Goal: Task Accomplishment & Management: Use online tool/utility

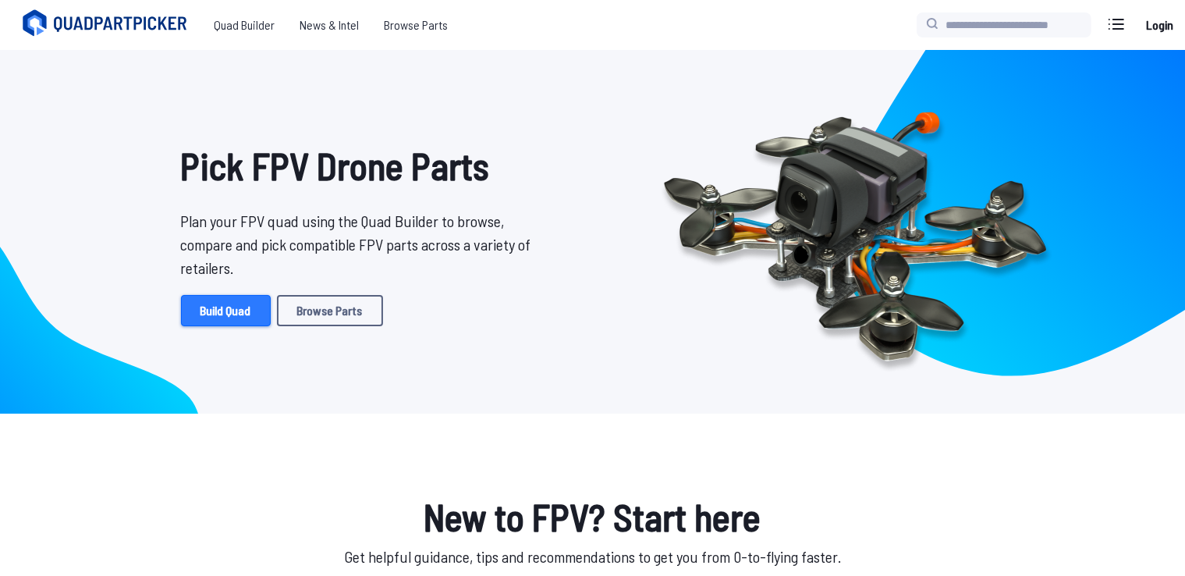
click at [231, 306] on link "Build Quad" at bounding box center [226, 310] width 90 height 31
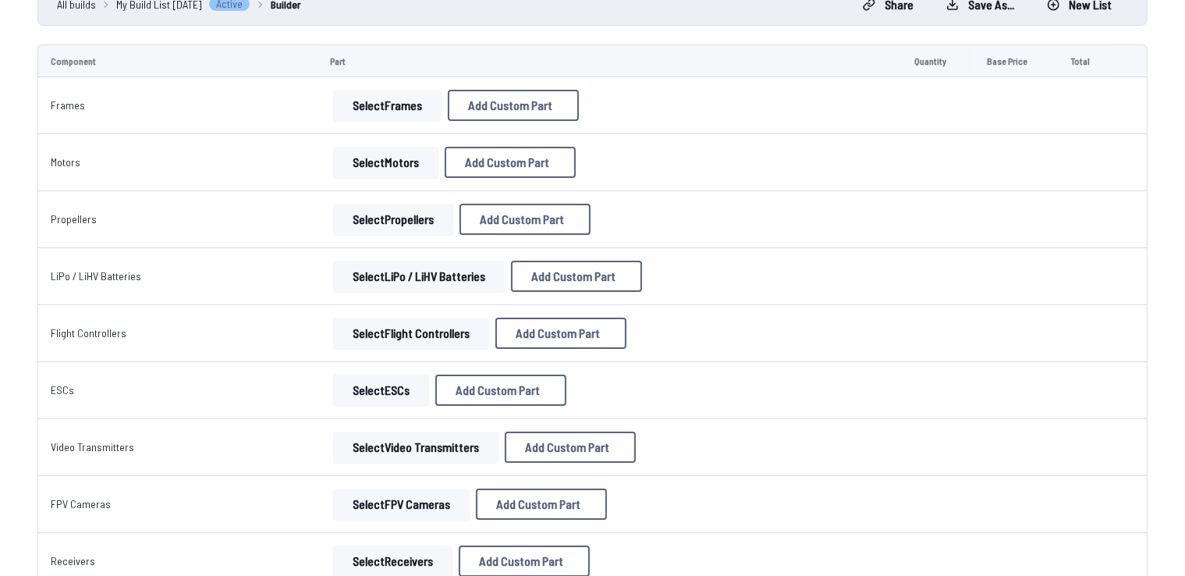
scroll to position [161, 0]
click at [395, 169] on button "Select Motors" at bounding box center [385, 161] width 105 height 31
click at [381, 158] on button "Select Motors" at bounding box center [385, 161] width 105 height 31
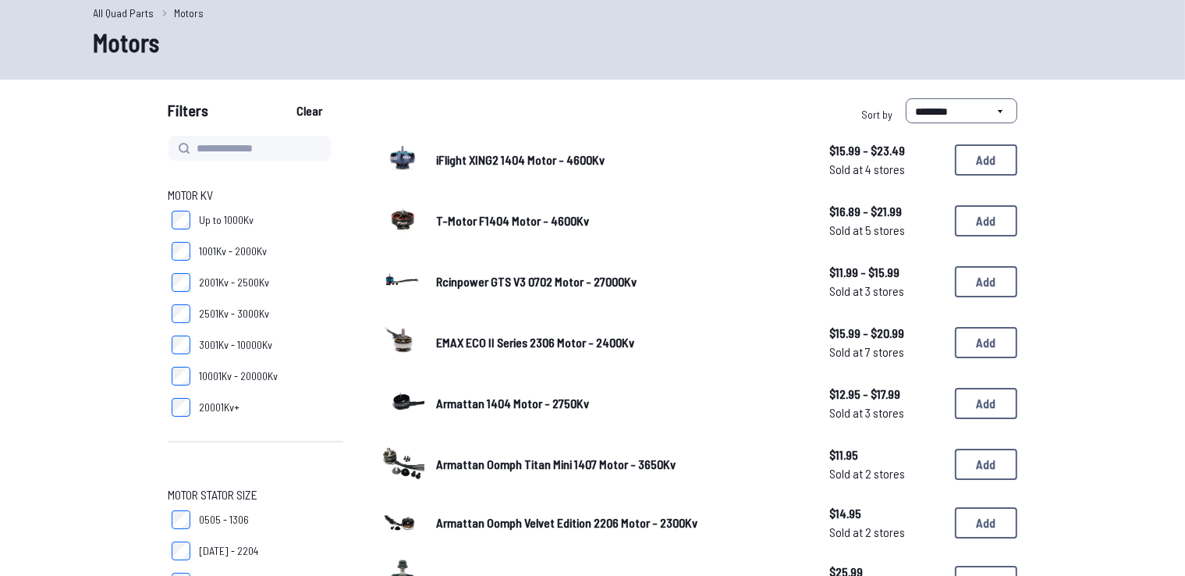
scroll to position [65, 0]
click at [179, 291] on label "2001Kv - 2500Kv" at bounding box center [255, 281] width 175 height 31
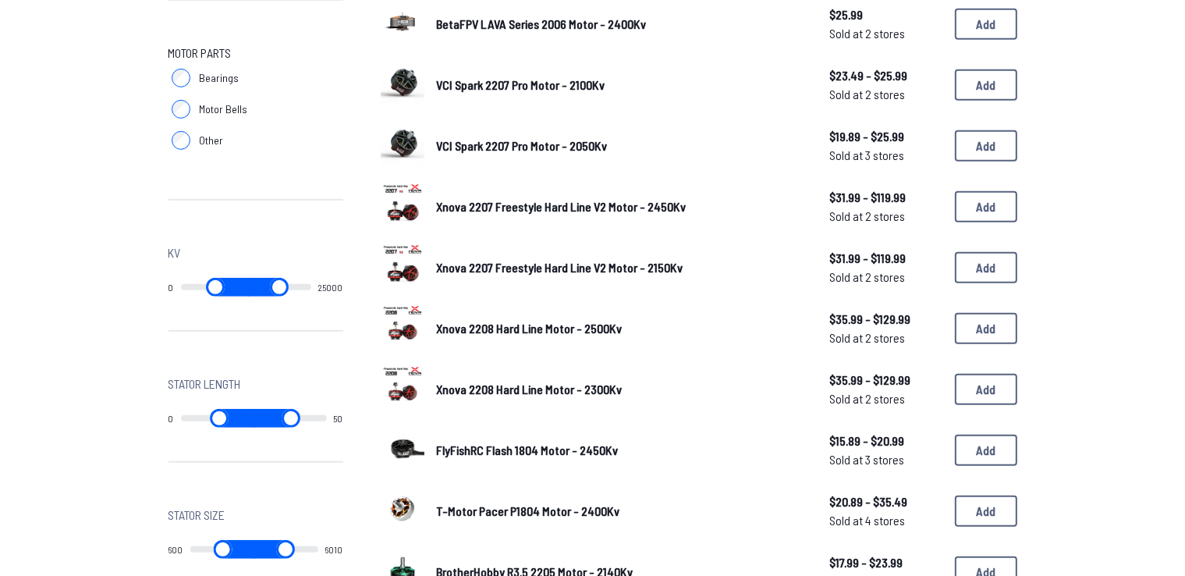
scroll to position [742, 0]
drag, startPoint x: 186, startPoint y: 287, endPoint x: 207, endPoint y: 288, distance: 21.1
type input "****"
click at [207, 288] on input "range" at bounding box center [223, 287] width 61 height 19
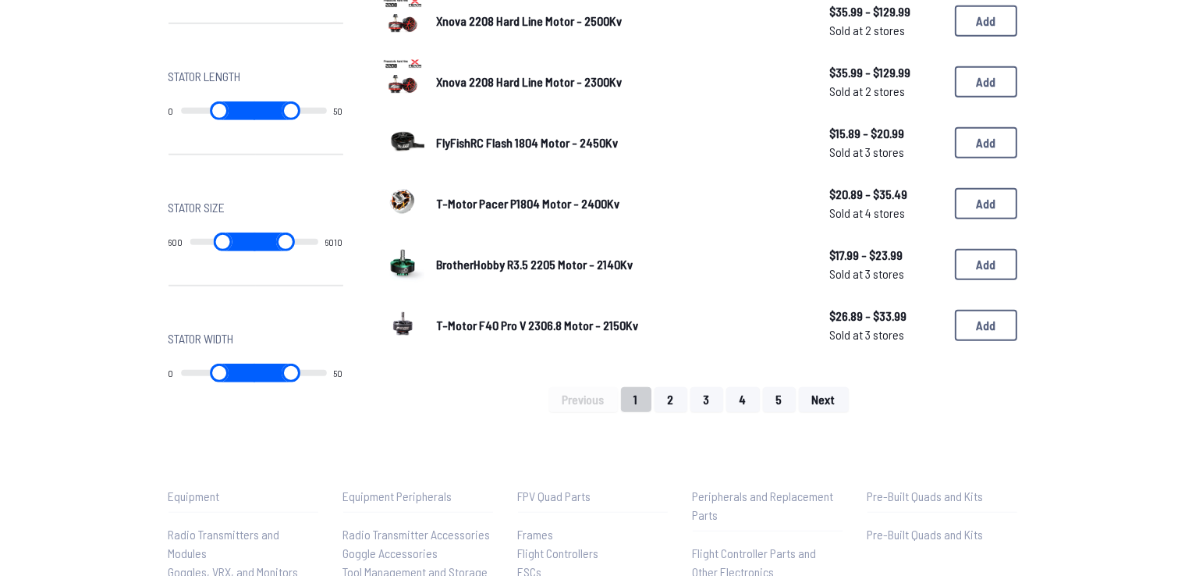
type input "****"
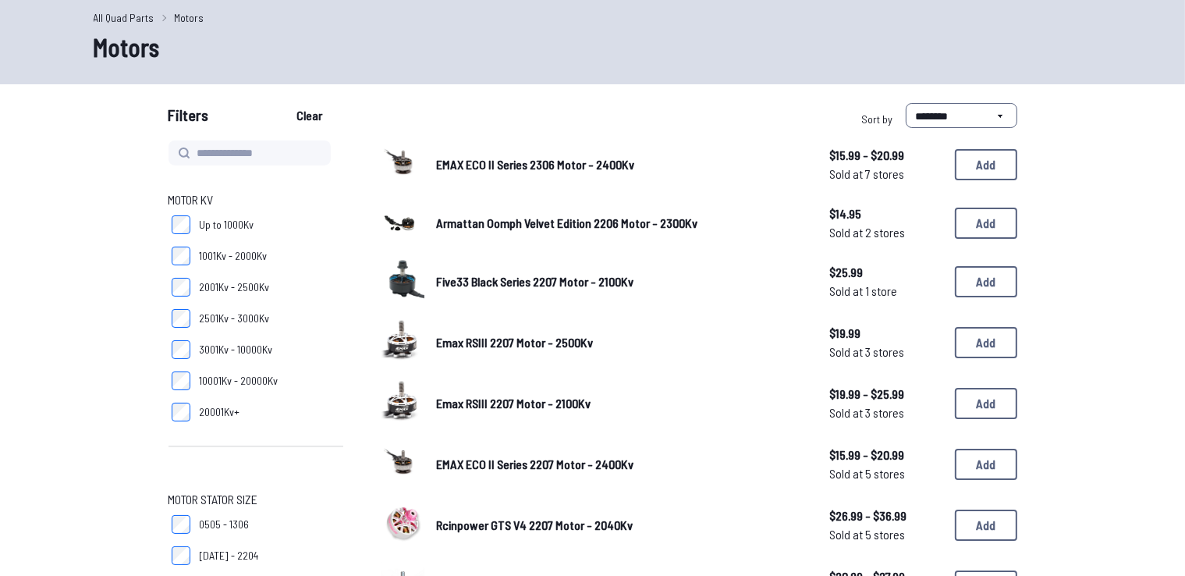
scroll to position [0, 0]
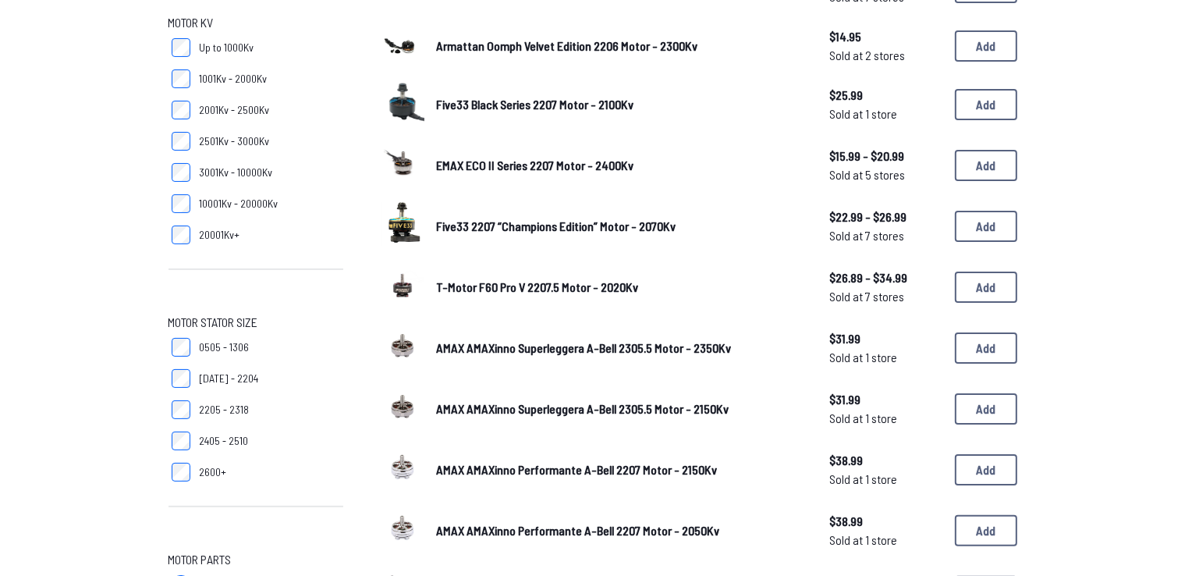
scroll to position [300, 0]
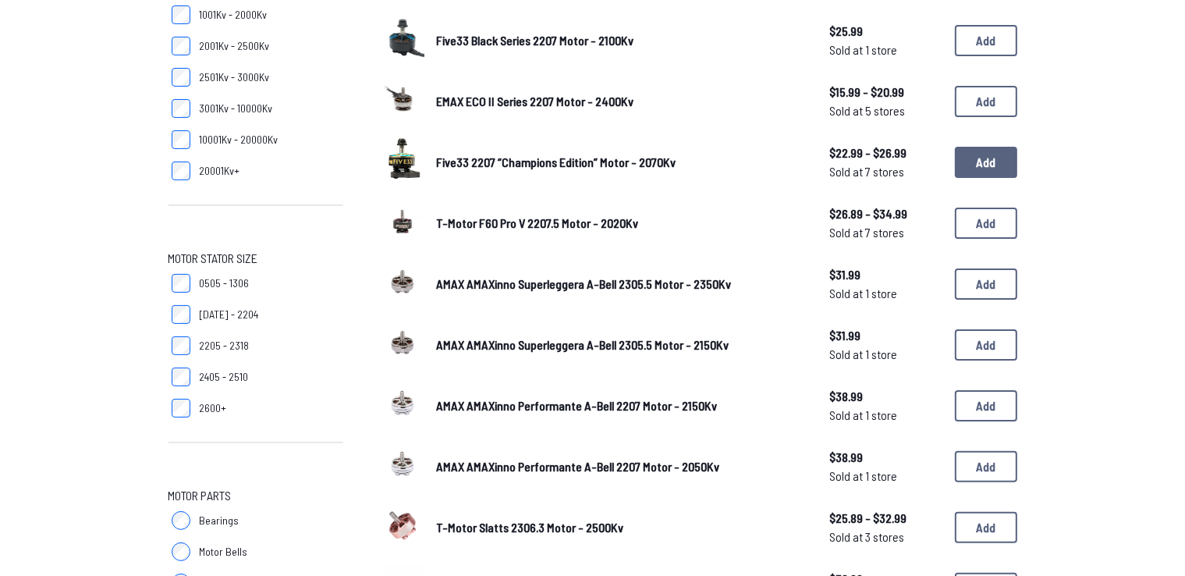
click at [970, 168] on button "Add" at bounding box center [986, 162] width 62 height 31
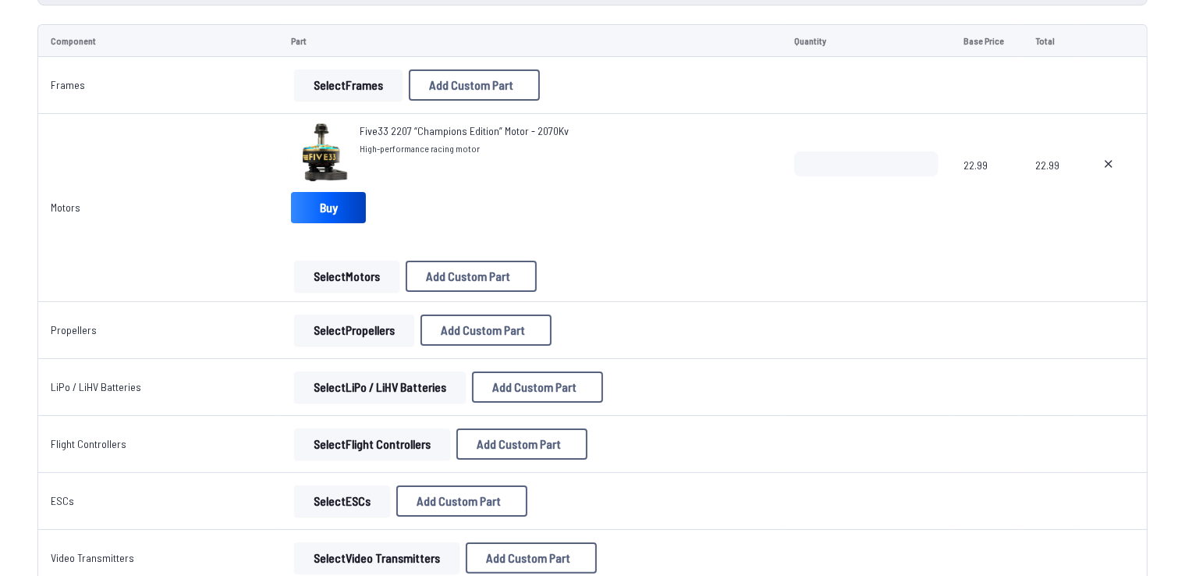
scroll to position [181, 0]
click at [354, 340] on button "Select Propellers" at bounding box center [354, 329] width 120 height 31
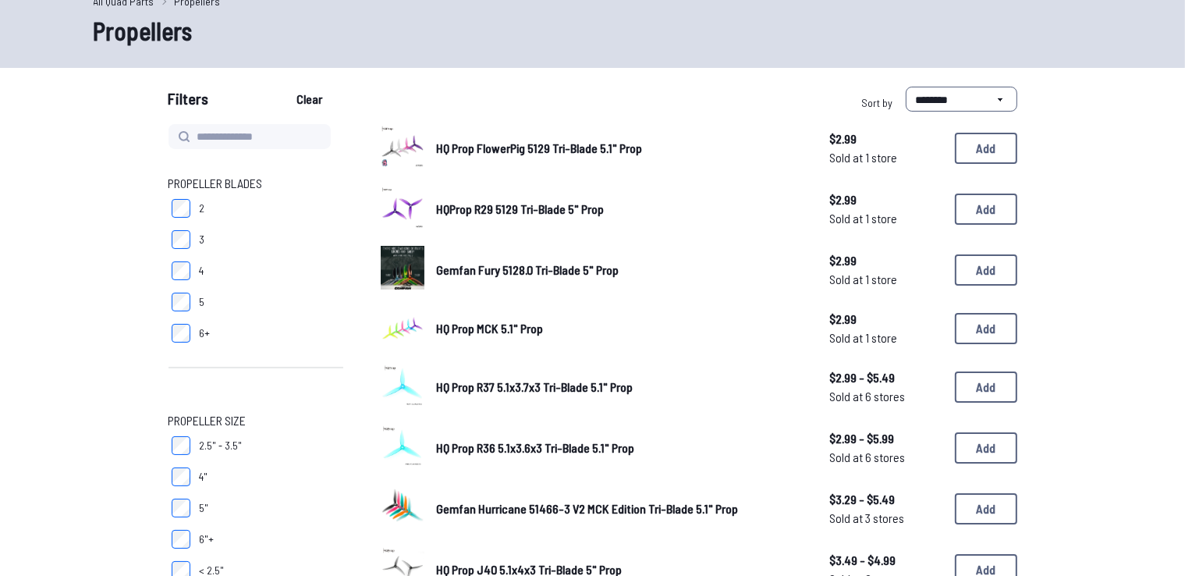
scroll to position [76, 0]
click at [983, 386] on button "Add" at bounding box center [986, 385] width 62 height 31
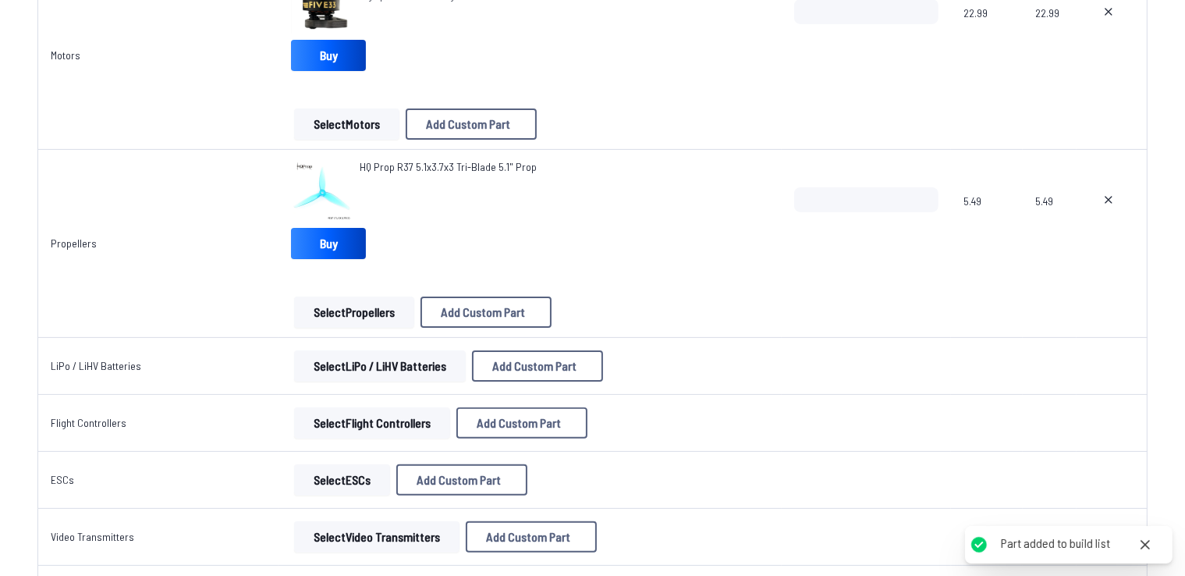
scroll to position [334, 0]
click at [407, 369] on button "Select LiPo / LiHV Batteries" at bounding box center [380, 364] width 172 height 31
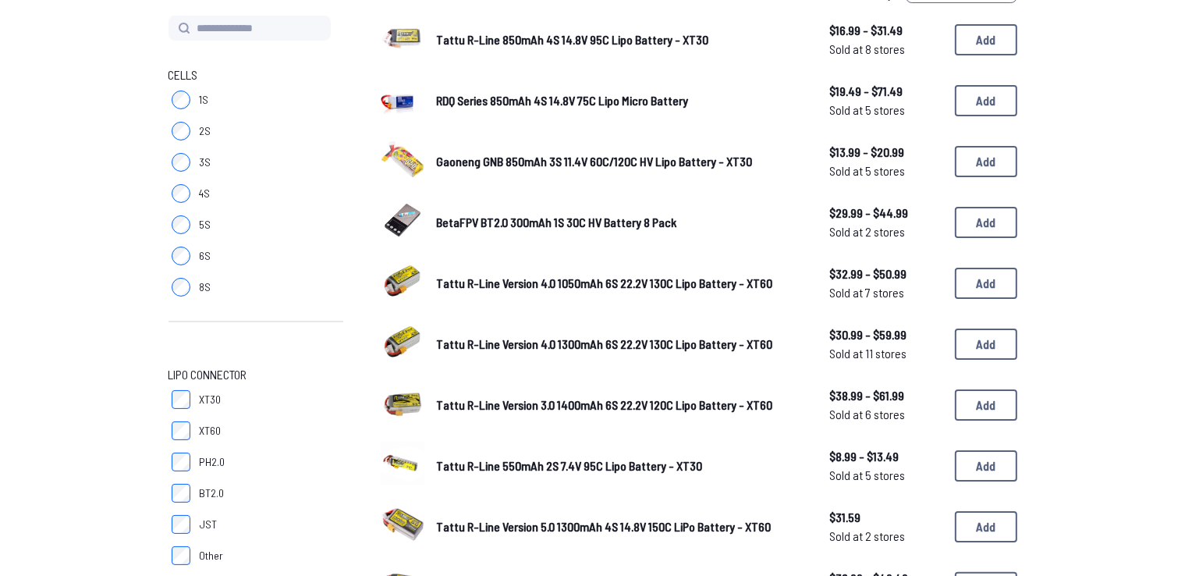
scroll to position [294, 0]
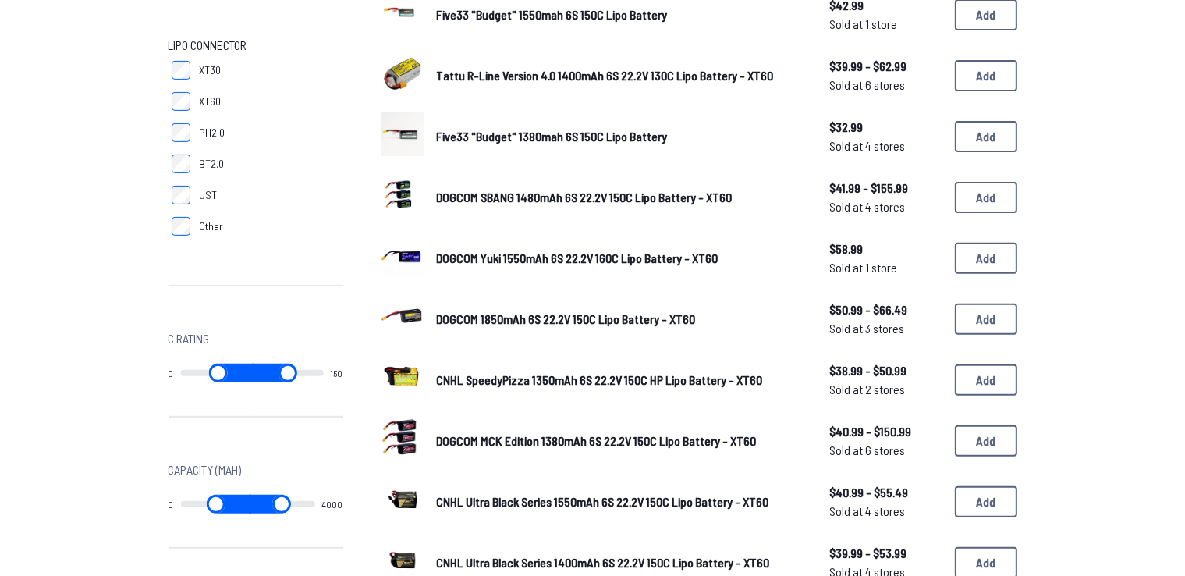
scroll to position [514, 0]
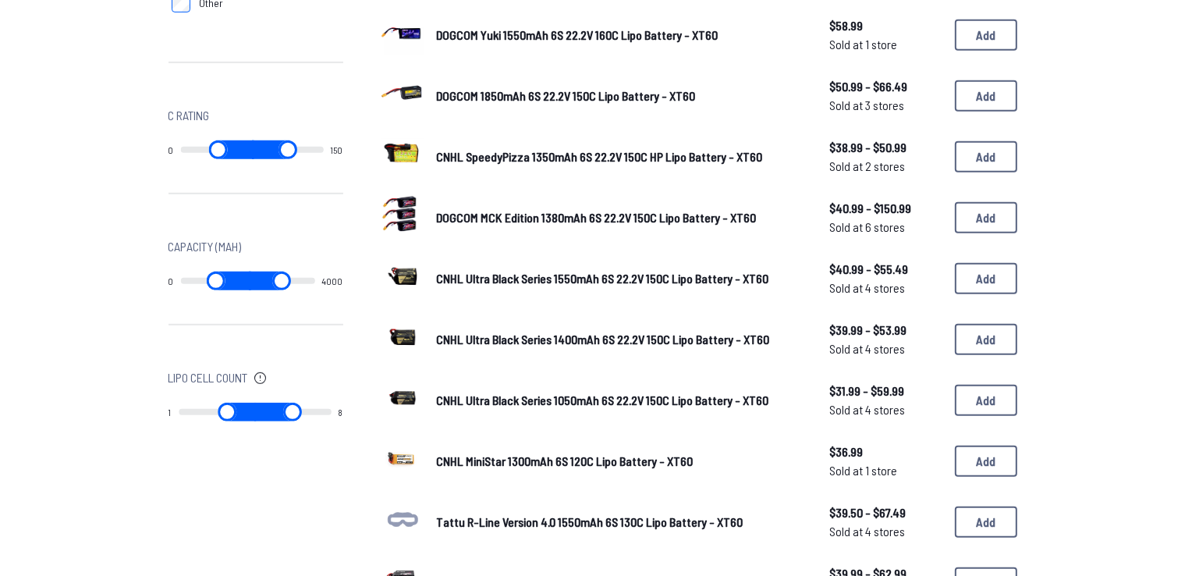
scroll to position [738, 0]
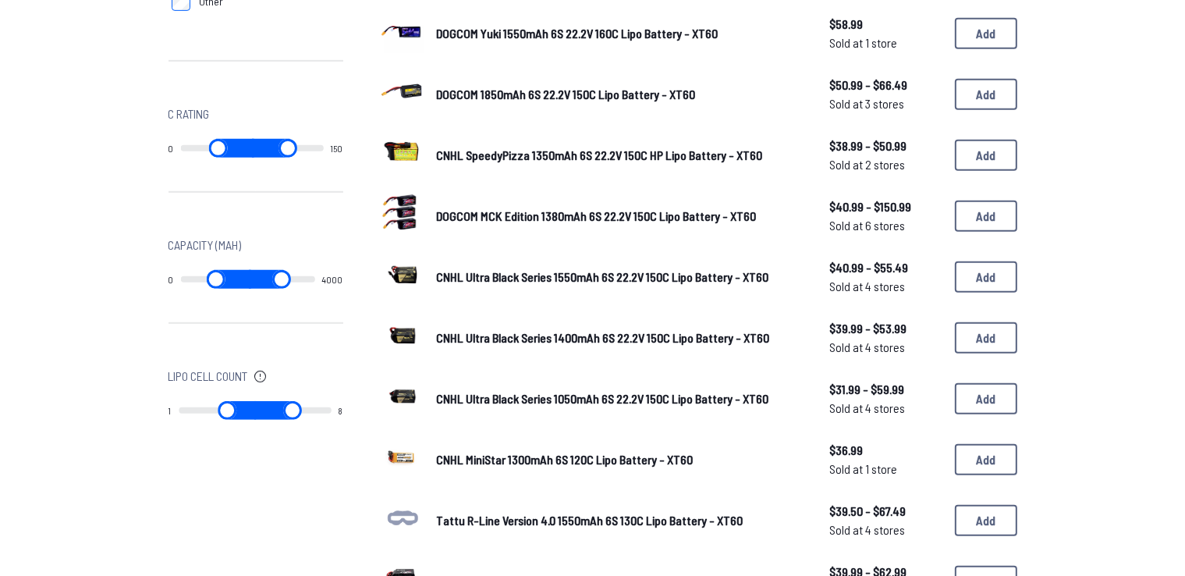
click at [256, 409] on input "range" at bounding box center [292, 410] width 77 height 19
drag, startPoint x: 267, startPoint y: 409, endPoint x: 395, endPoint y: 438, distance: 131.1
type input "*"
click at [331, 420] on input "range" at bounding box center [292, 410] width 77 height 19
drag, startPoint x: 187, startPoint y: 409, endPoint x: 304, endPoint y: 425, distance: 118.1
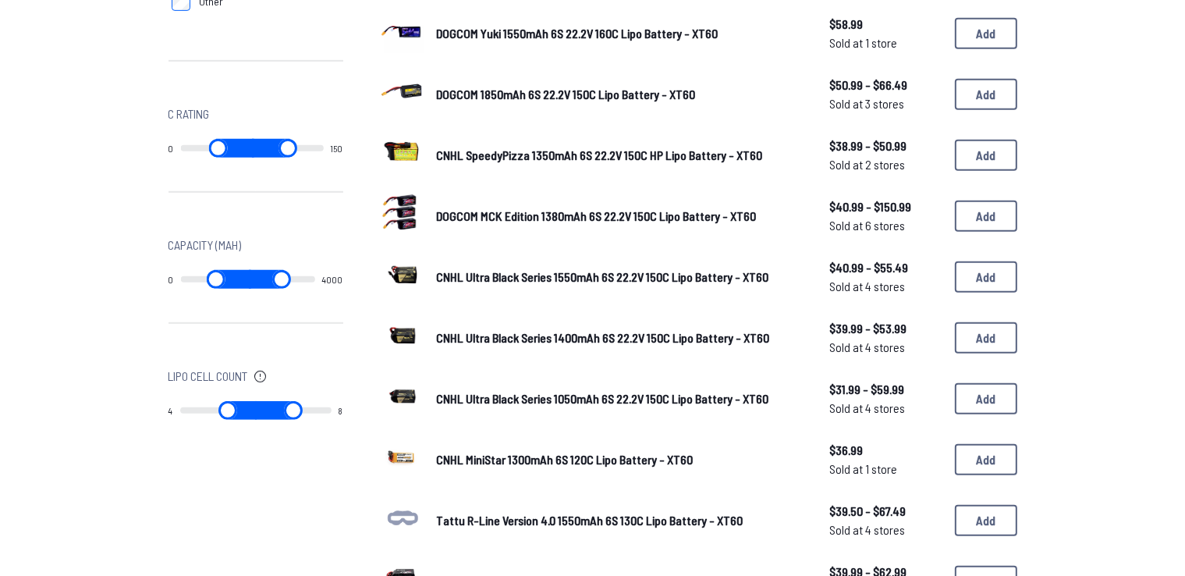
type input "*"
click at [257, 420] on input "range" at bounding box center [218, 410] width 76 height 19
drag, startPoint x: 242, startPoint y: 407, endPoint x: 284, endPoint y: 416, distance: 43.0
click at [257, 416] on input "range" at bounding box center [218, 410] width 76 height 19
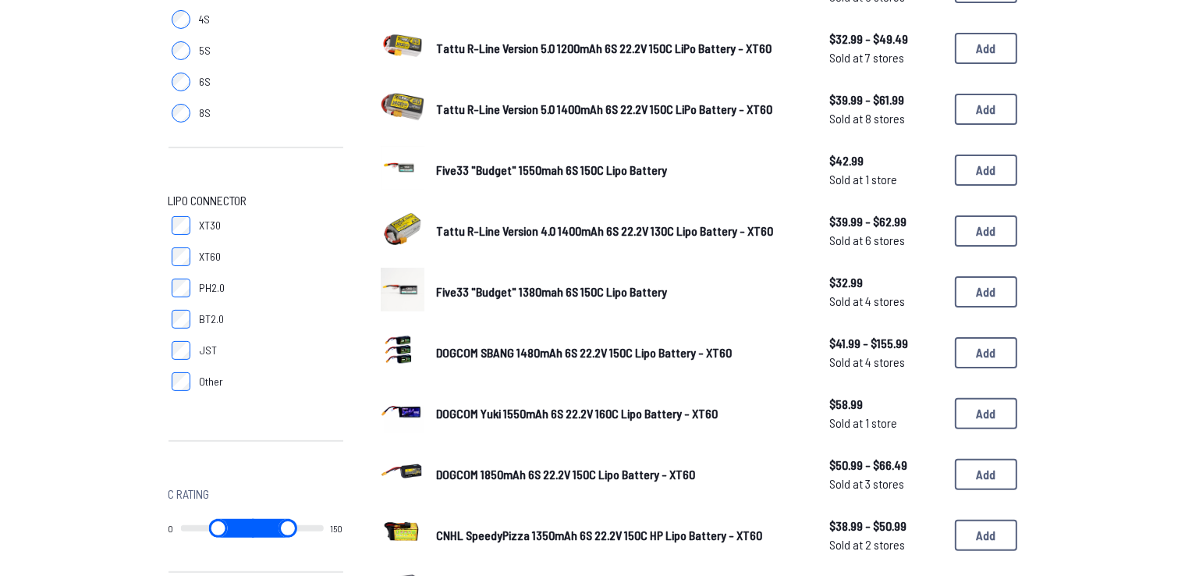
type input "*"
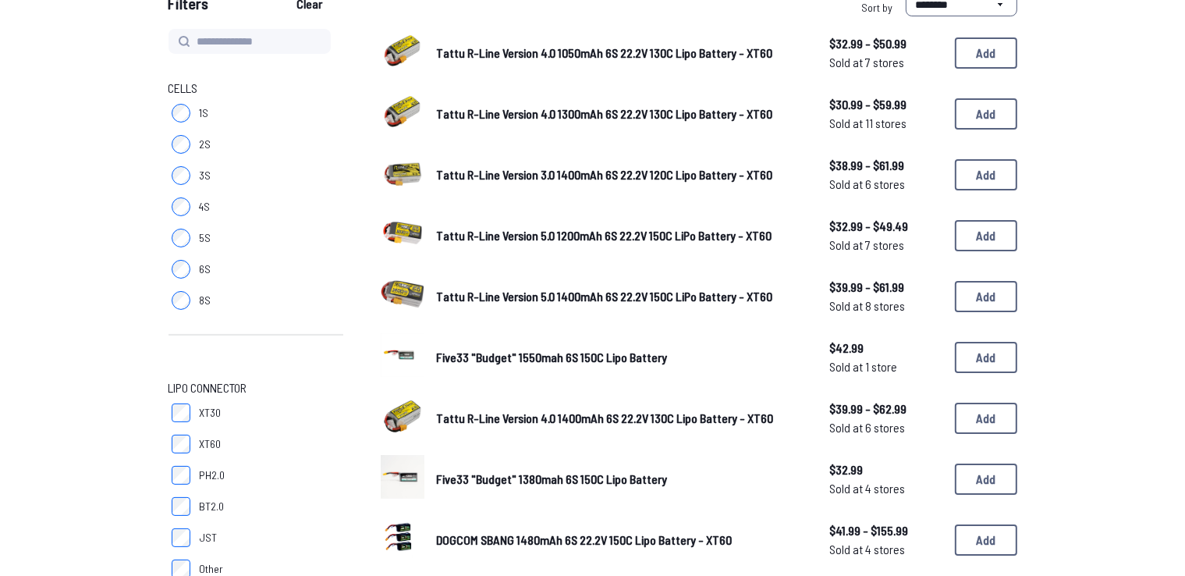
scroll to position [158, 0]
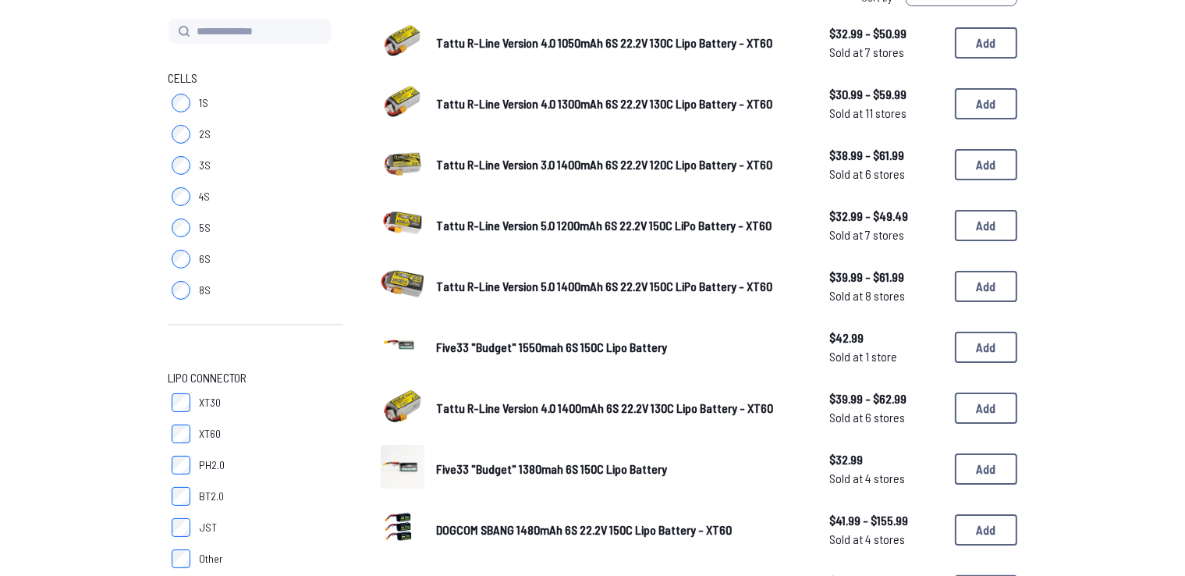
scroll to position [178, 0]
